Goal: Find specific page/section: Find specific page/section

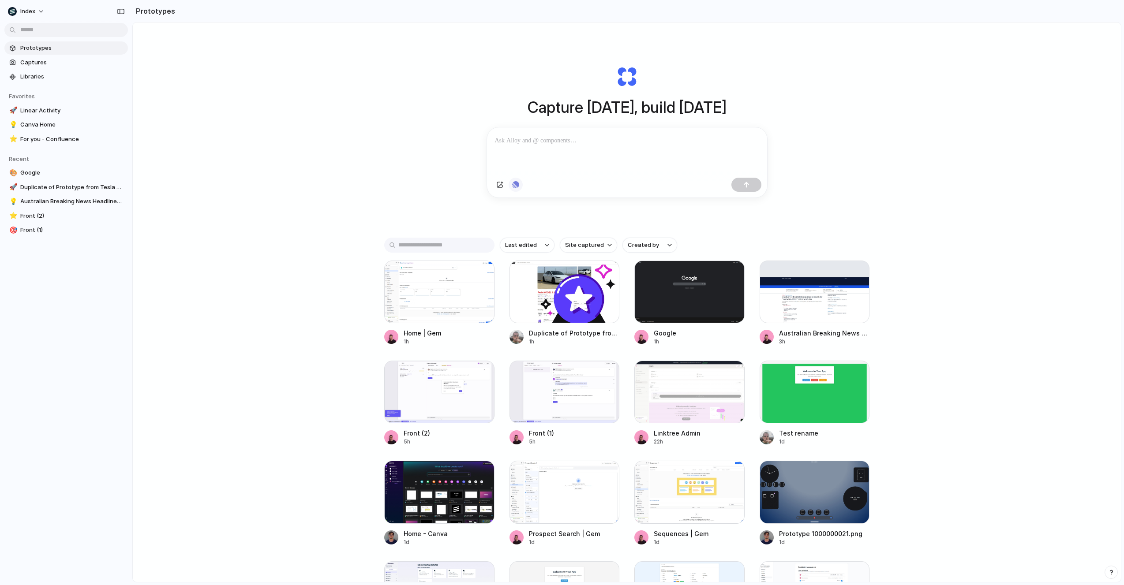
click at [516, 188] on div "button" at bounding box center [515, 184] width 7 height 7
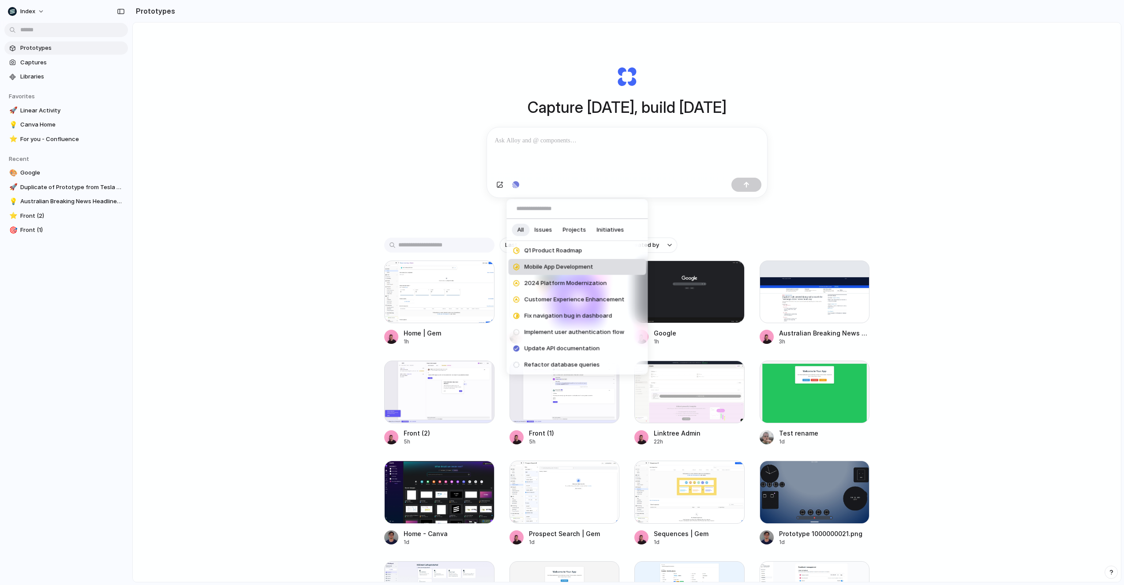
click at [531, 265] on span "Mobile App Development" at bounding box center [559, 267] width 69 height 9
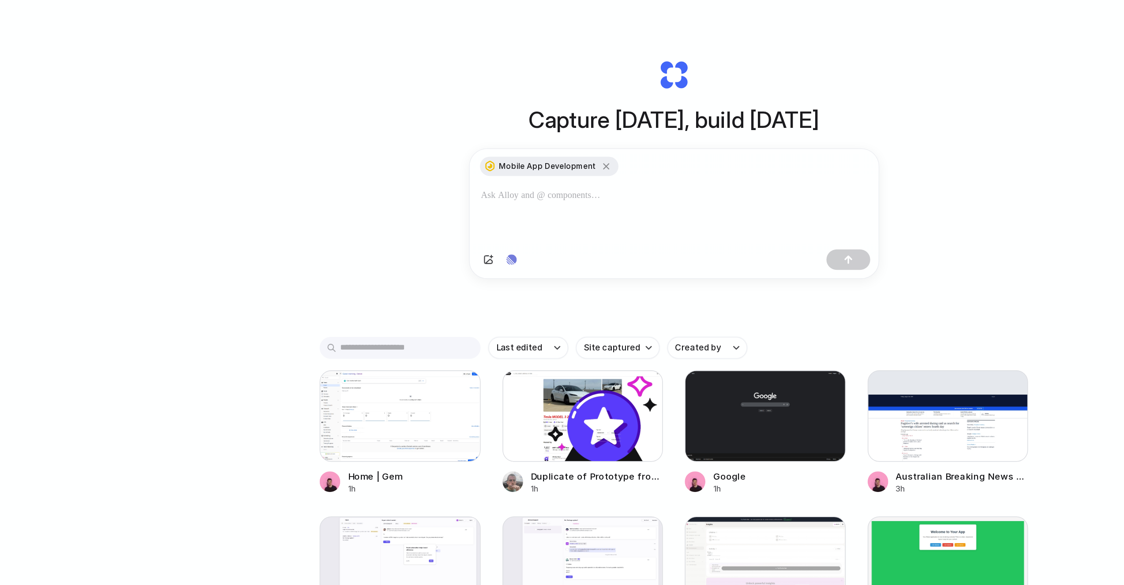
click at [484, 145] on div "Capture [DATE], build [DATE] Mobile App Development Clone web app Clone screens…" at bounding box center [626, 141] width 353 height 216
click at [470, 145] on div "Capture [DATE], build [DATE] Mobile App Development Clone web app Clone screens…" at bounding box center [626, 141] width 353 height 216
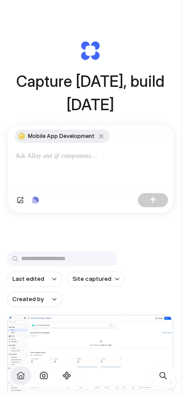
click at [38, 195] on button "button" at bounding box center [35, 200] width 14 height 14
click at [38, 196] on button "button" at bounding box center [35, 200] width 14 height 14
click at [38, 197] on button "button" at bounding box center [35, 200] width 14 height 14
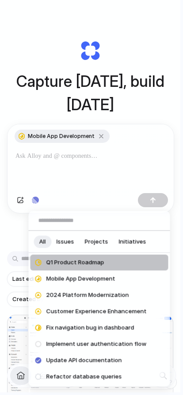
scroll to position [25, 0]
click at [57, 296] on span "2024 Platform Modernization" at bounding box center [87, 295] width 83 height 9
